Goal: Ask a question: Seek information or help from site administrators or community

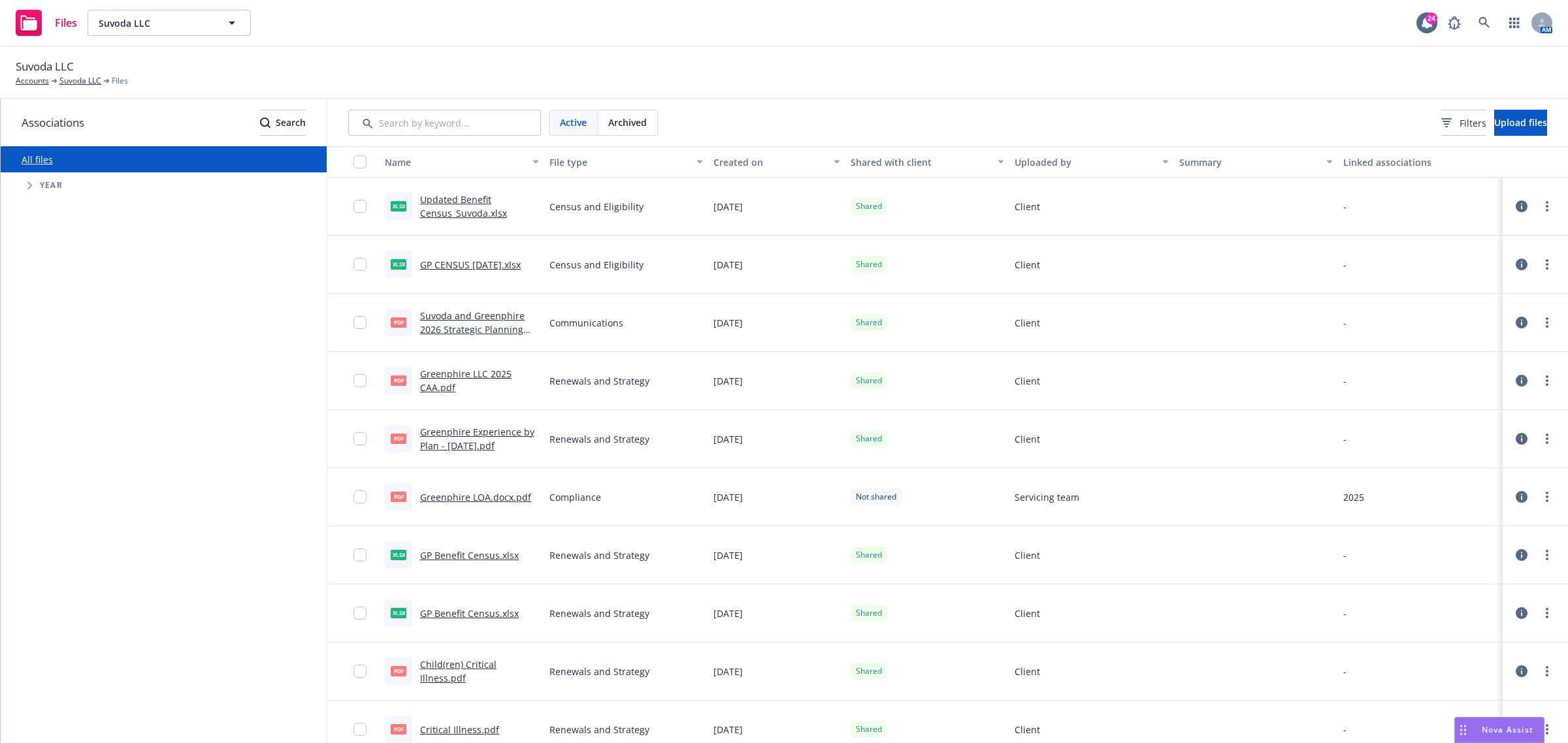
click at [1501, 724] on div "Nova Assist" at bounding box center [1499, 730] width 89 height 24
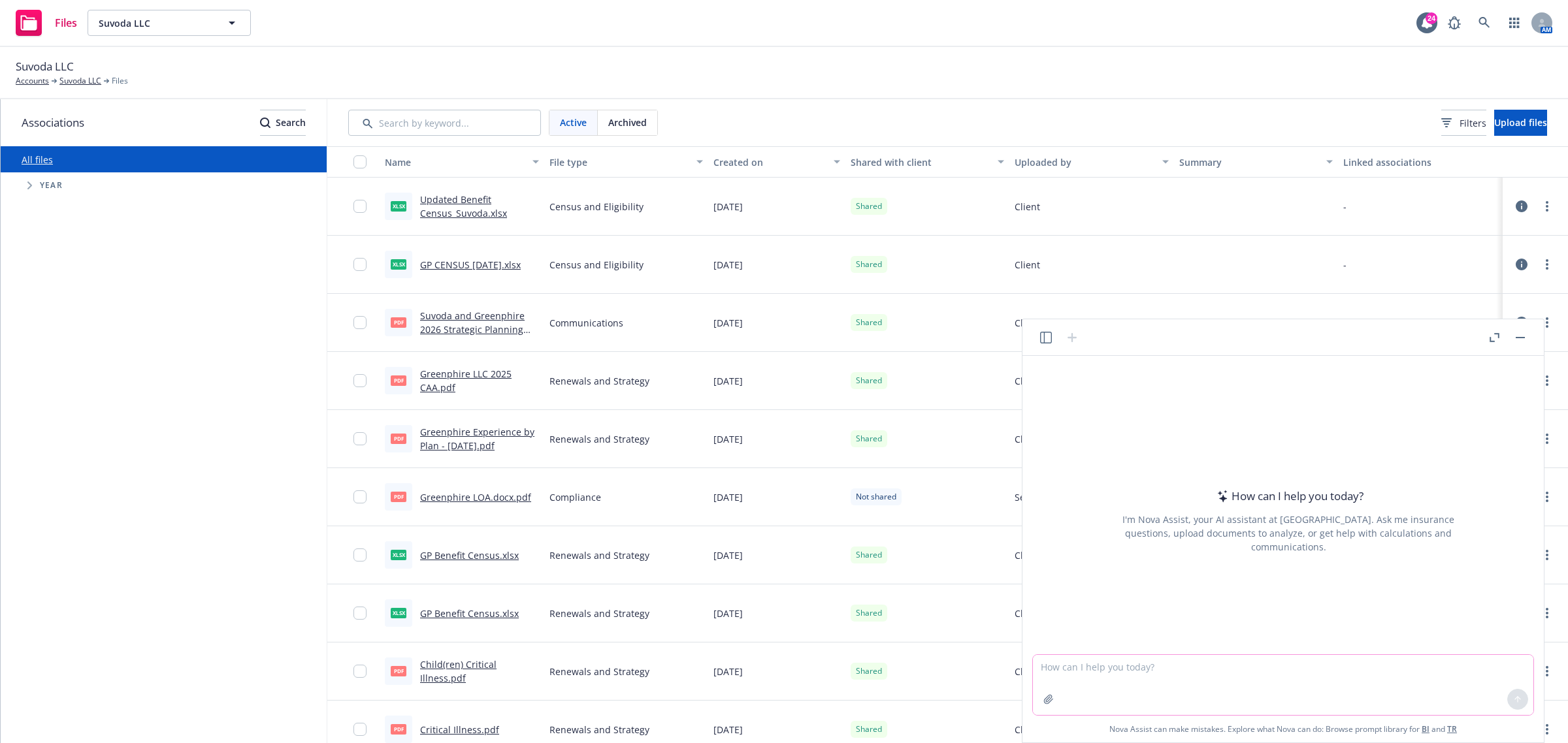
click at [1287, 677] on textarea at bounding box center [1283, 685] width 501 height 60
type textarea "w"
paste textarea "First-Dollar Telehealth Relief is Now Permanent."
type textarea "how to explain First-Dollar Telehealth Relief is Now Permanent."
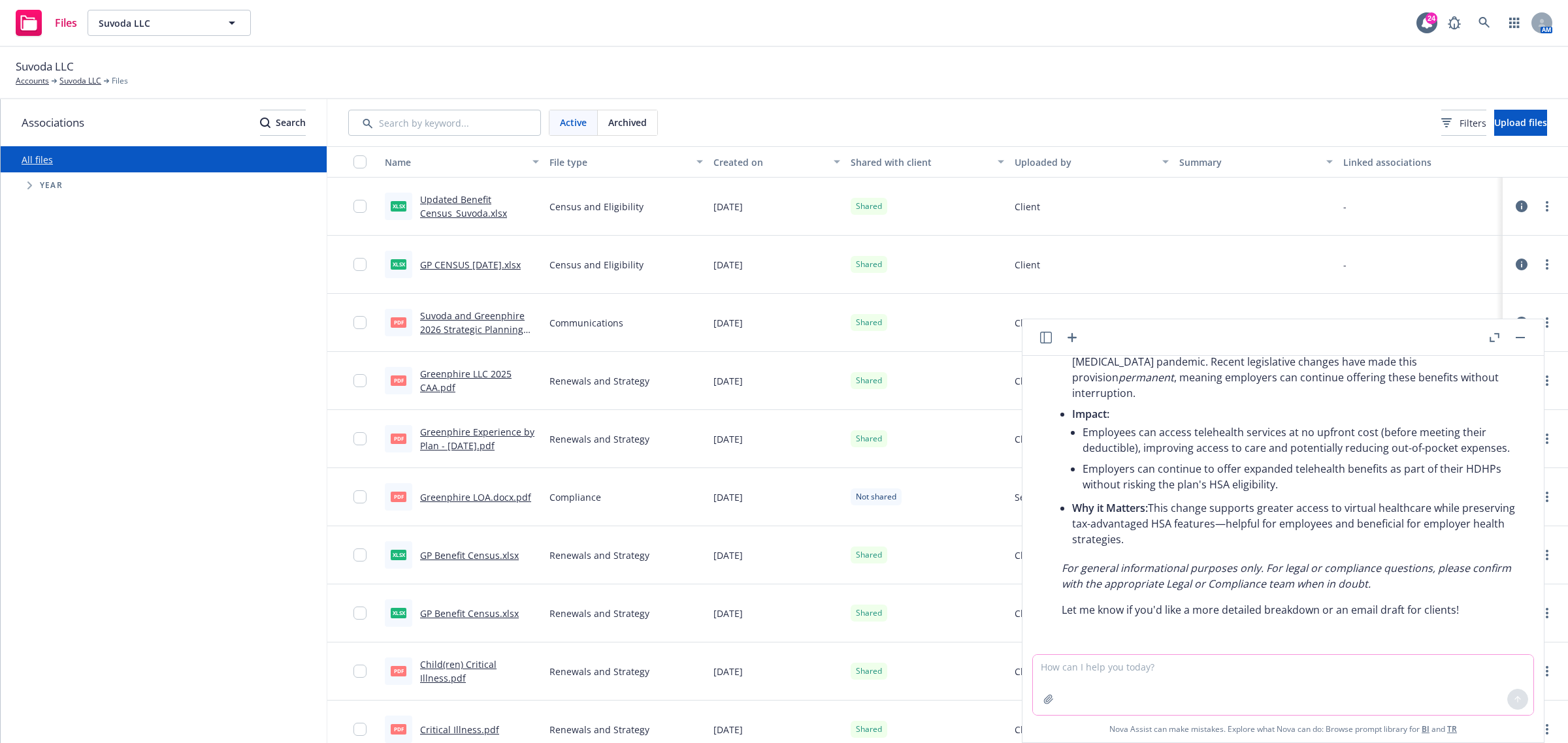
scroll to position [256, 0]
